Goal: Task Accomplishment & Management: Manage account settings

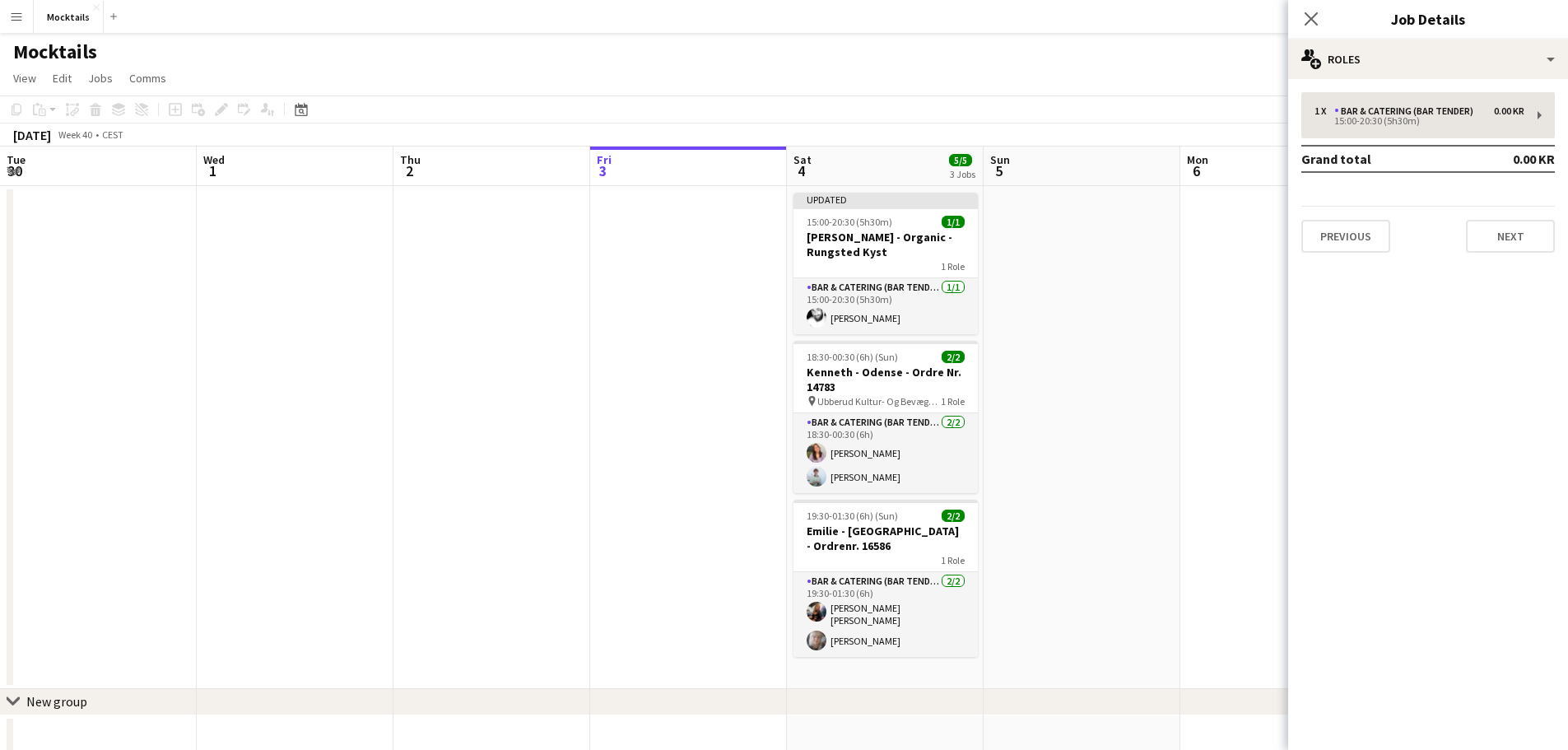
scroll to position [0, 554]
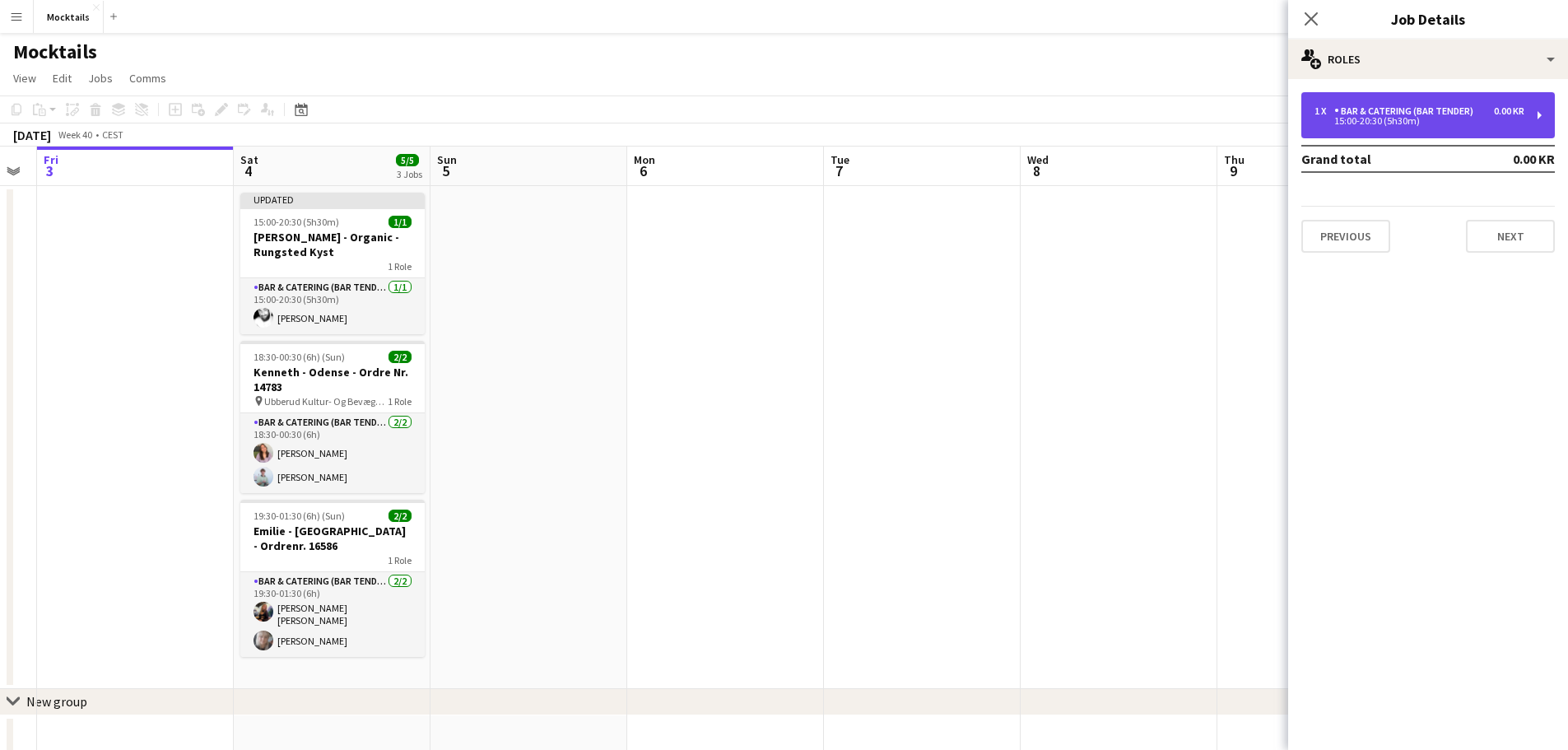
click at [1355, 105] on div "Bar & Catering (Bar Tender)" at bounding box center [1407, 111] width 146 height 12
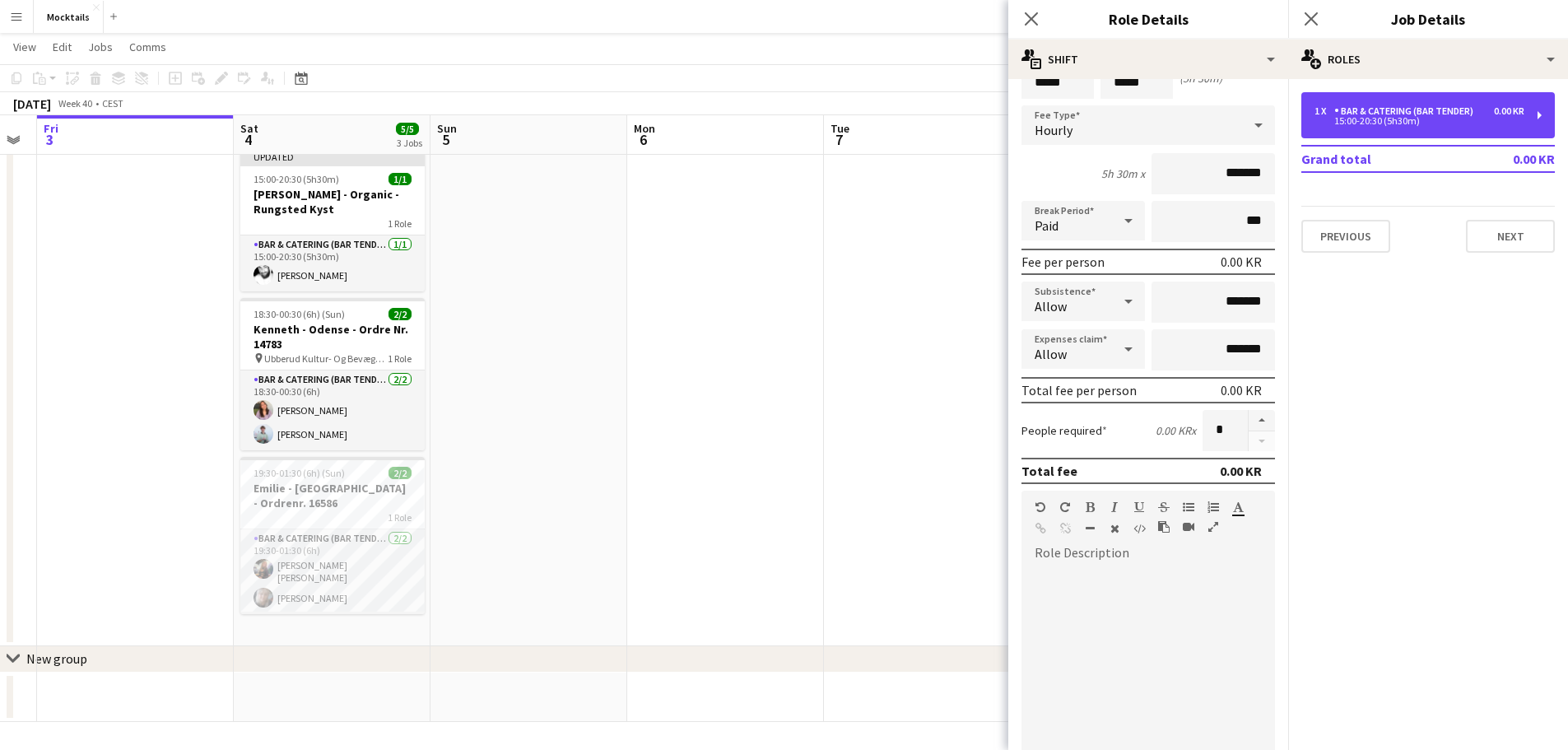
scroll to position [37, 0]
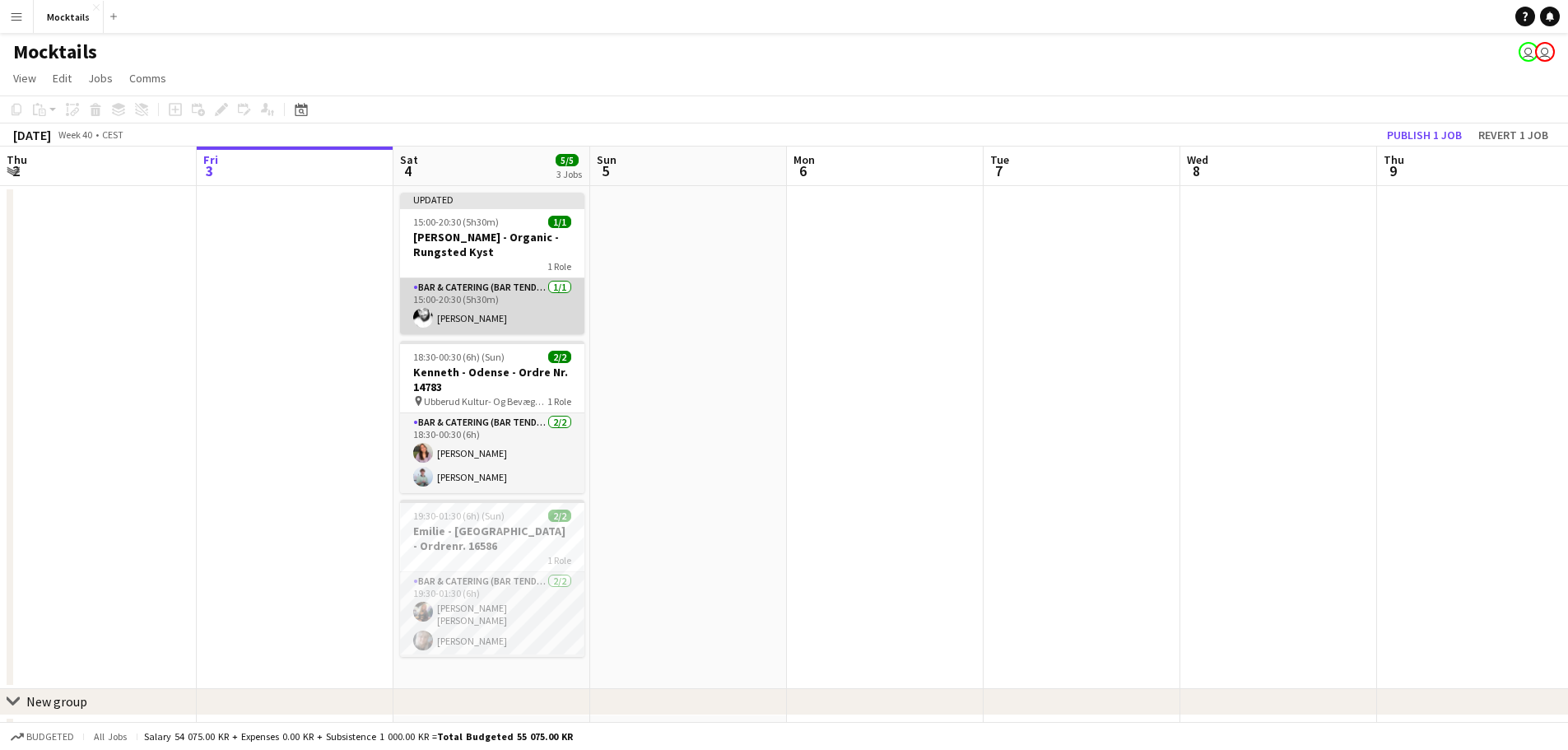
click at [489, 279] on app-card-role "Bar & Catering (Bar Tender) [DATE] 15:00-20:30 (5h30m) [PERSON_NAME]" at bounding box center [492, 307] width 184 height 56
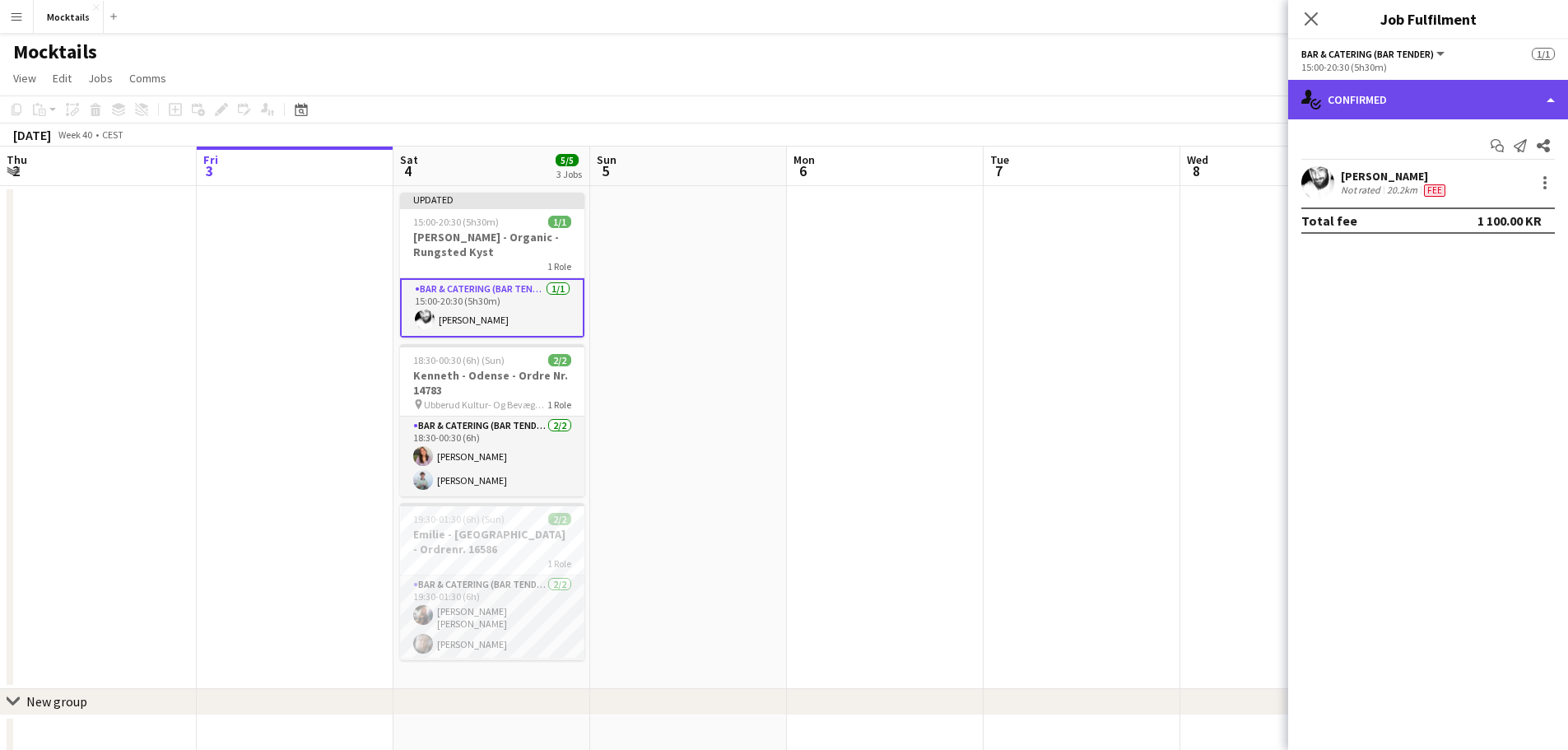
click at [1392, 92] on div "single-neutral-actions-check-2 Confirmed" at bounding box center [1428, 99] width 280 height 40
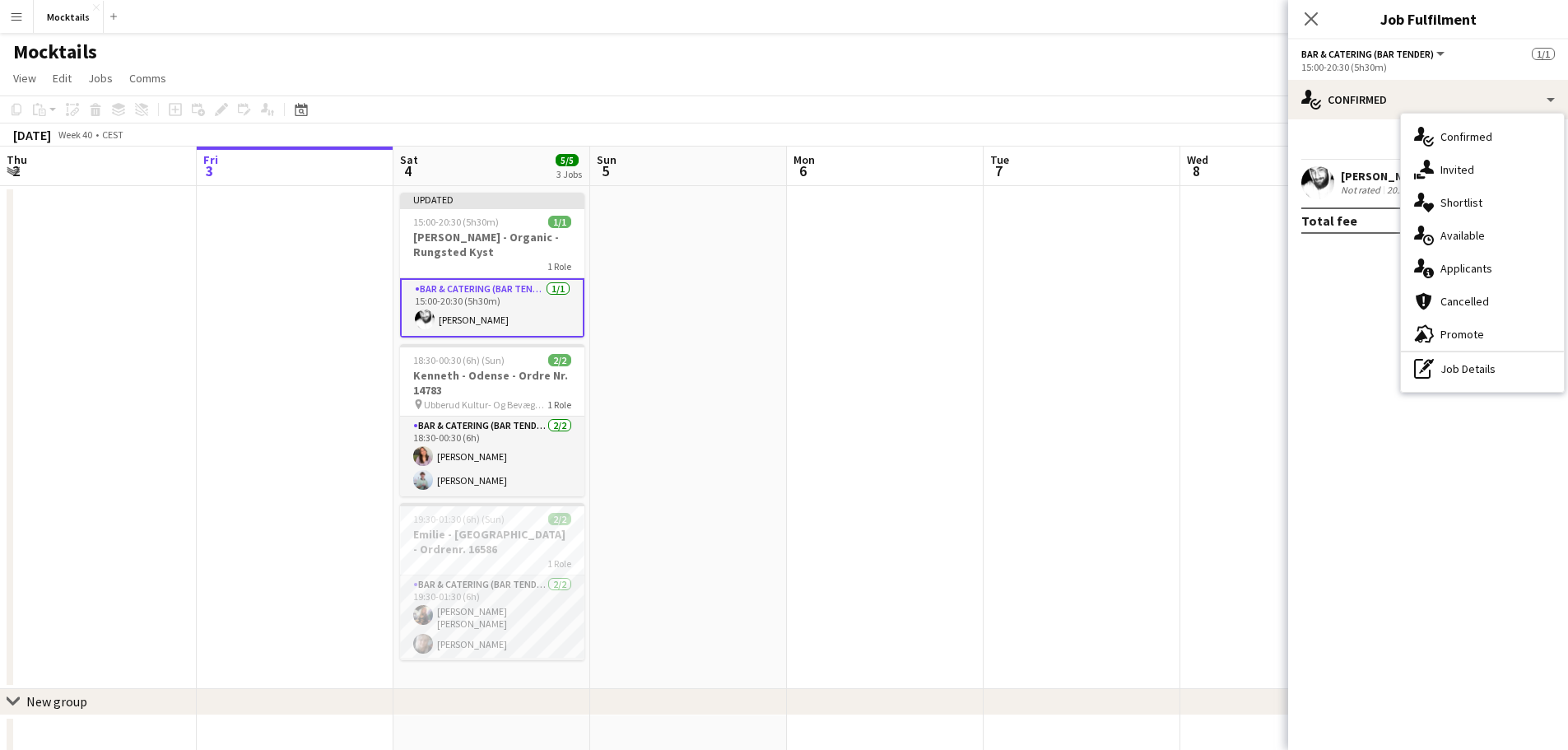
click at [1466, 386] on div "pen-write Job Details" at bounding box center [1482, 368] width 163 height 33
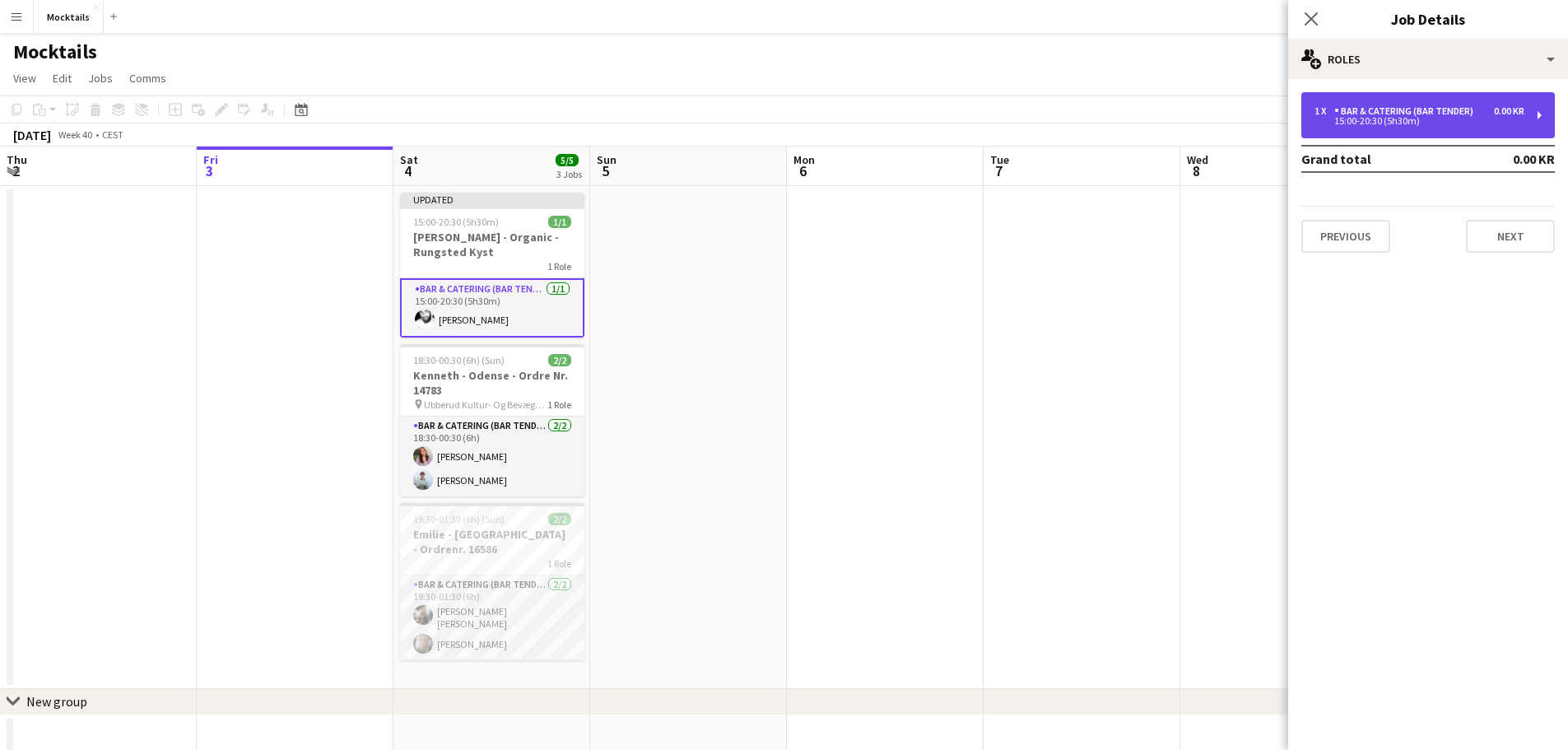
click at [1363, 121] on div "15:00-20:30 (5h30m)" at bounding box center [1419, 121] width 210 height 9
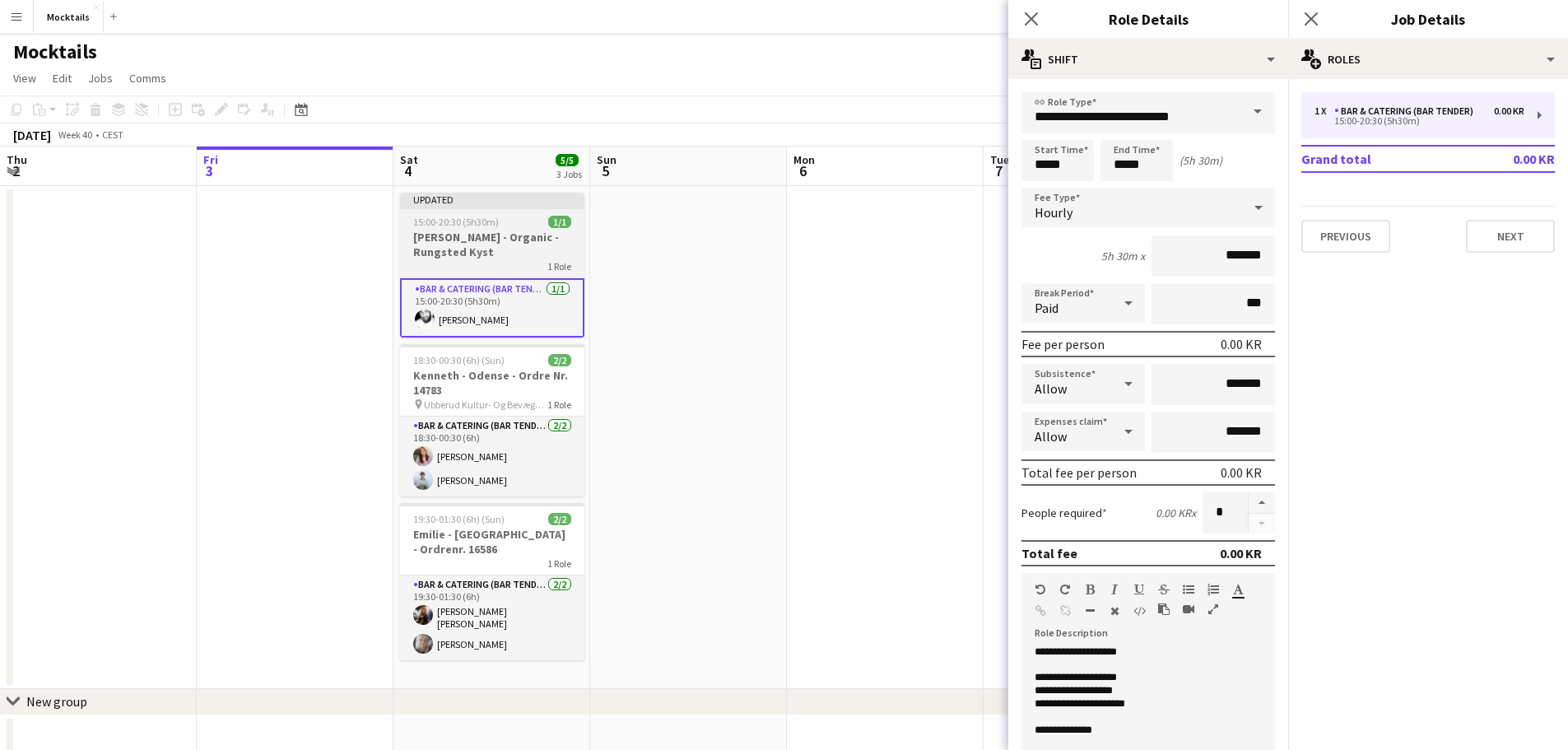
click at [499, 228] on div "15:00-20:30 (5h30m) 1/1" at bounding box center [492, 222] width 184 height 13
